Goal: Information Seeking & Learning: Check status

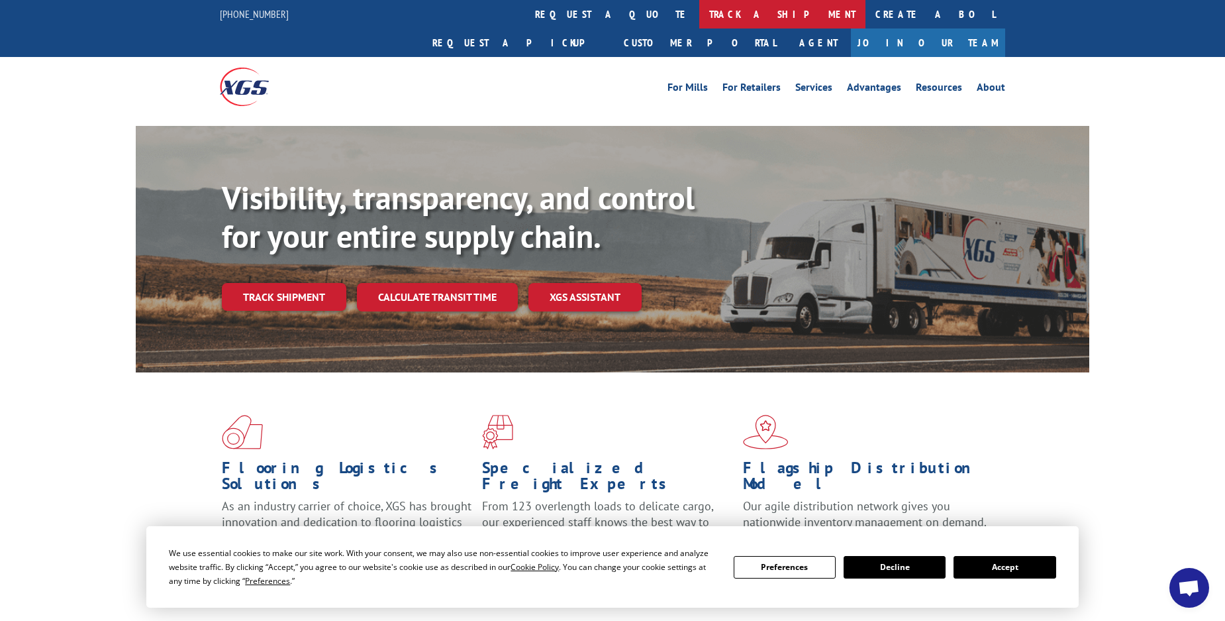
click at [699, 12] on link "track a shipment" at bounding box center [782, 14] width 166 height 28
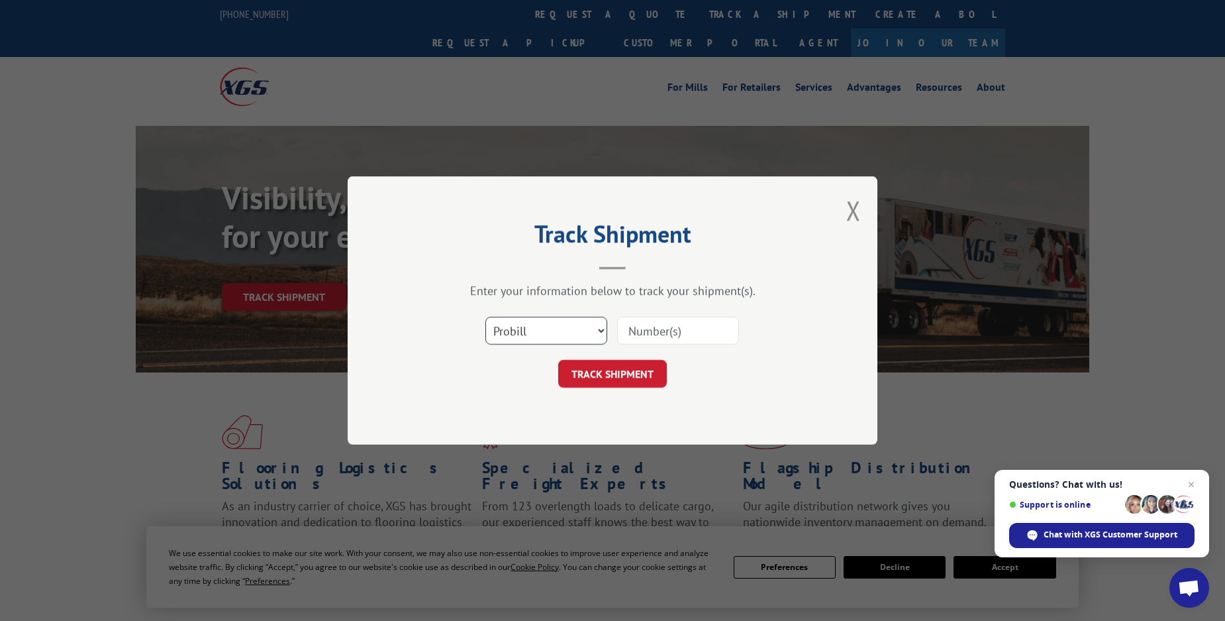
click at [485, 317] on select "Select category... Probill BOL PO" at bounding box center [546, 331] width 122 height 28
click option "Probill" at bounding box center [0, 0] width 0 height 0
click at [636, 330] on input at bounding box center [678, 331] width 122 height 28
type input "17605147"
click at [611, 375] on button "TRACK SHIPMENT" at bounding box center [612, 374] width 109 height 28
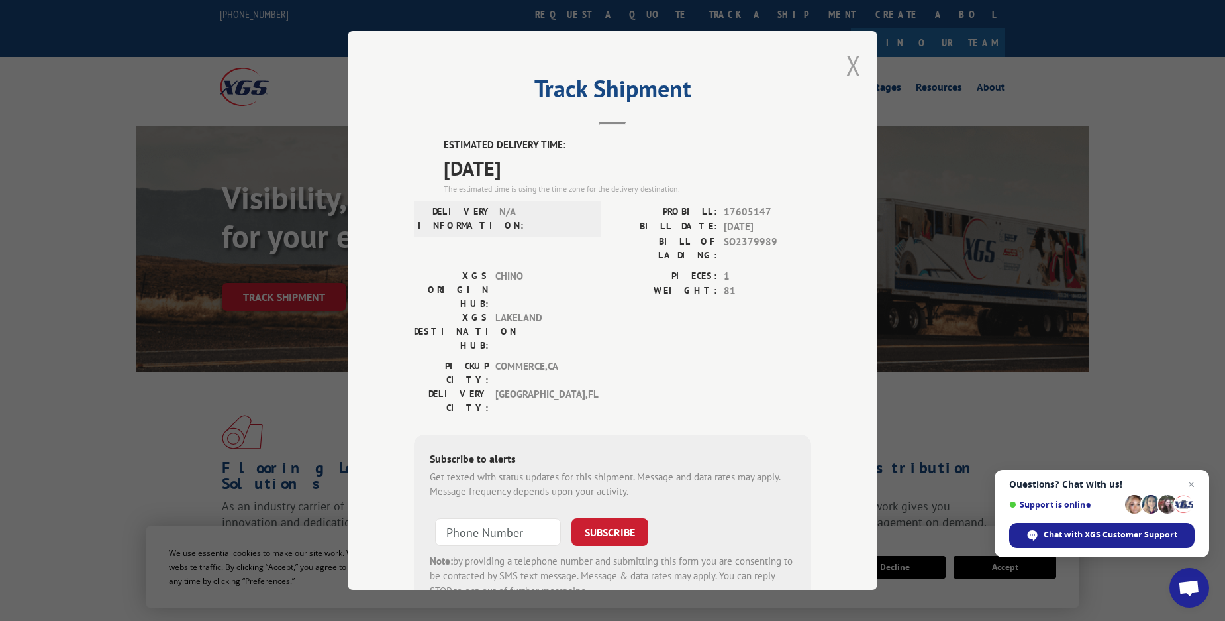
click at [853, 66] on button "Close modal" at bounding box center [853, 65] width 15 height 35
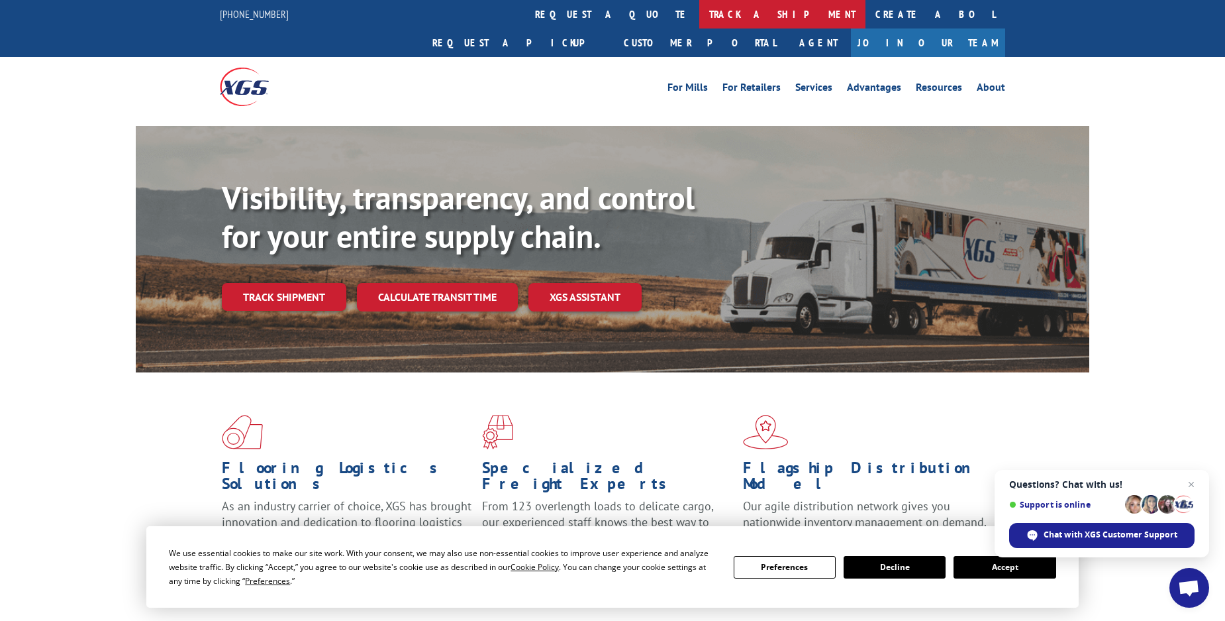
click at [699, 12] on link "track a shipment" at bounding box center [782, 14] width 166 height 28
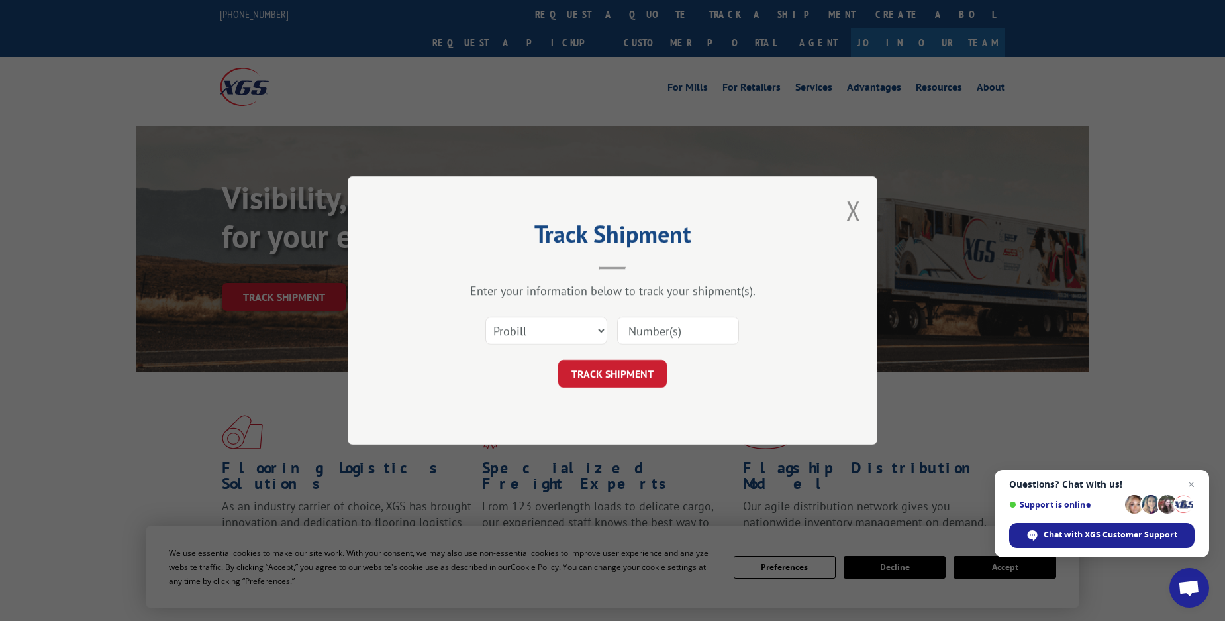
click at [650, 330] on input at bounding box center [678, 331] width 122 height 28
type input "17602759"
click at [606, 377] on button "TRACK SHIPMENT" at bounding box center [612, 374] width 109 height 28
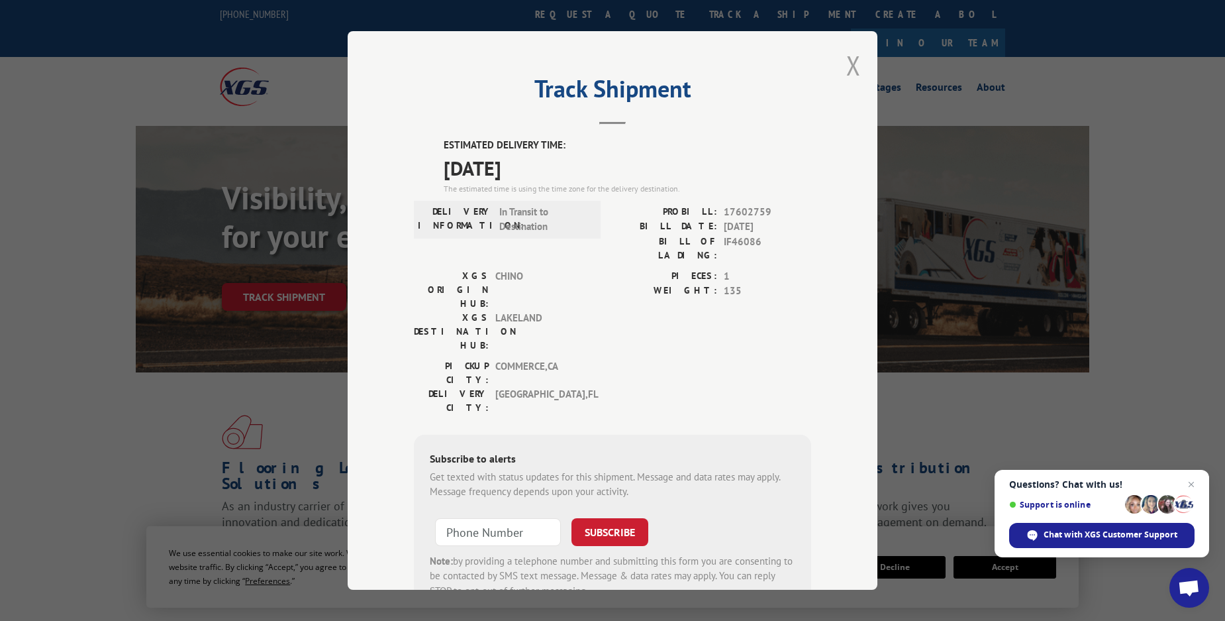
click at [853, 68] on button "Close modal" at bounding box center [853, 65] width 15 height 35
